Goal: Go to known website: Access a specific website the user already knows

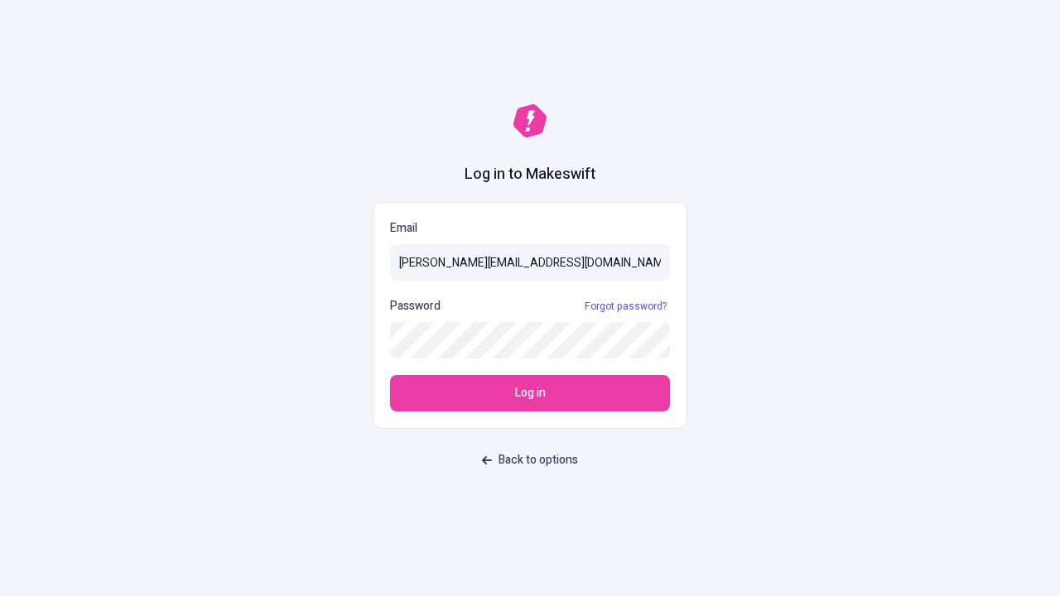
type input "[PERSON_NAME][EMAIL_ADDRESS][DOMAIN_NAME]"
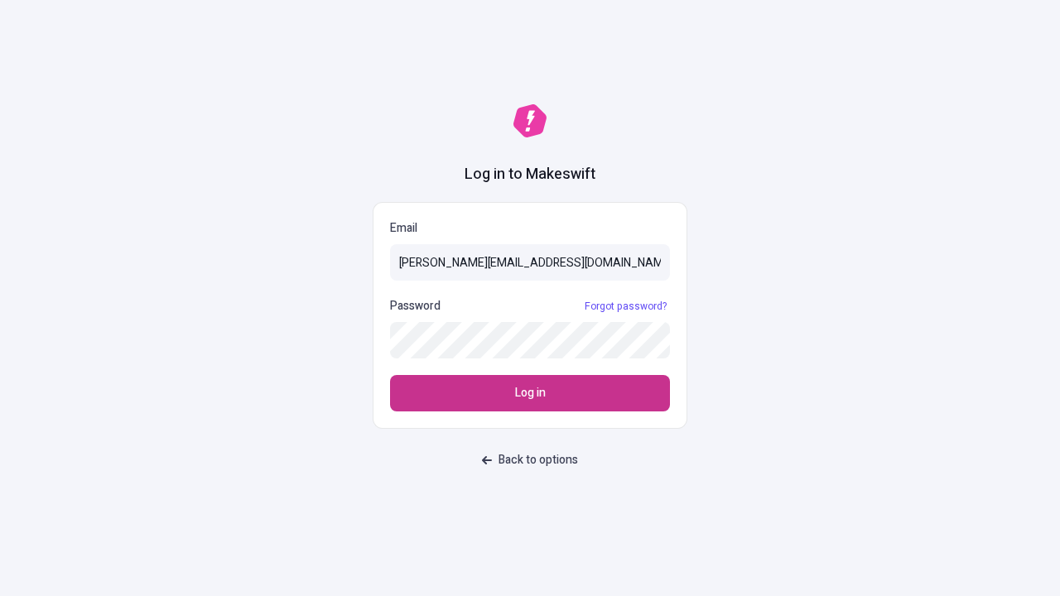
click at [530, 393] on span "Log in" at bounding box center [530, 393] width 31 height 18
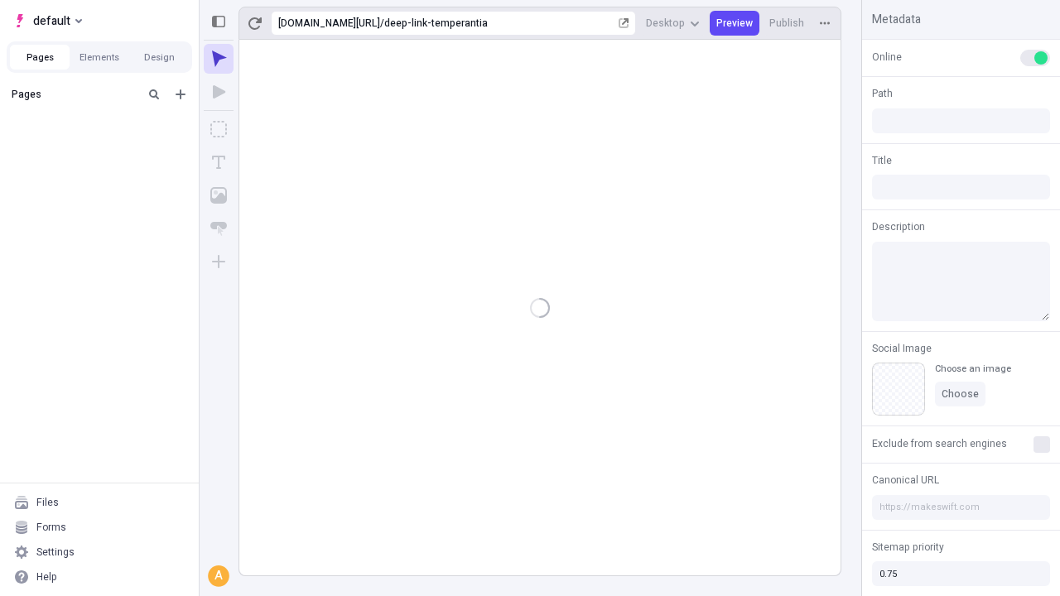
type input "/deep-link-temperantia"
